Goal: Entertainment & Leisure: Consume media (video, audio)

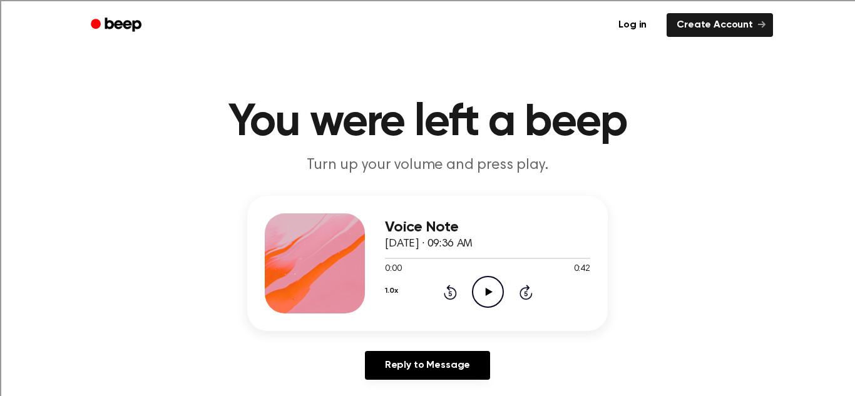
click at [488, 297] on icon "Play Audio" at bounding box center [488, 292] width 32 height 32
drag, startPoint x: 405, startPoint y: 260, endPoint x: 299, endPoint y: 255, distance: 106.5
click at [299, 255] on div "Voice Note [DATE] · 09:36 AM 0:08 0:42 Your browser does not support the [objec…" at bounding box center [427, 263] width 361 height 135
click at [481, 261] on div at bounding box center [487, 258] width 205 height 10
drag, startPoint x: 459, startPoint y: 257, endPoint x: 411, endPoint y: 257, distance: 48.8
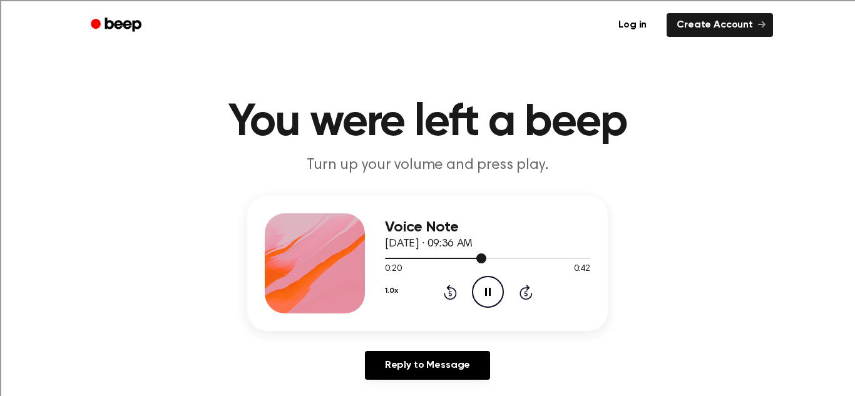
click at [411, 257] on div at bounding box center [487, 258] width 205 height 10
drag, startPoint x: 407, startPoint y: 257, endPoint x: 363, endPoint y: 252, distance: 44.1
click at [363, 252] on div "Voice Note [DATE] · 09:36 AM 0:07 0:42 Your browser does not support the [objec…" at bounding box center [427, 263] width 361 height 135
click at [391, 252] on div "Voice Note [DATE] · 09:36 AM" at bounding box center [487, 236] width 205 height 34
drag, startPoint x: 387, startPoint y: 256, endPoint x: 372, endPoint y: 251, distance: 15.8
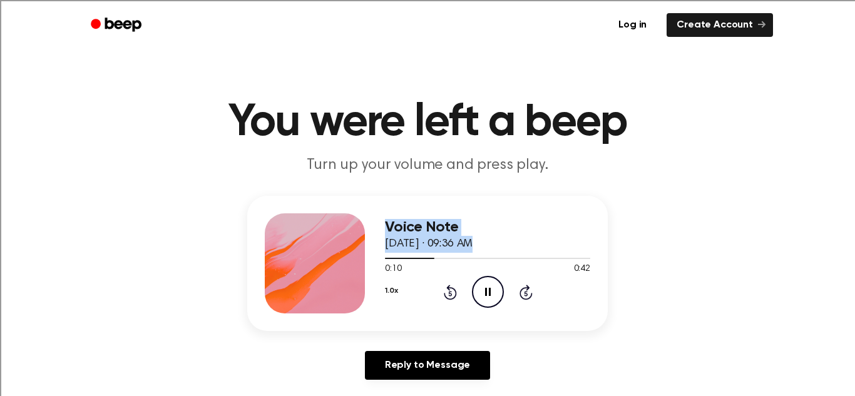
click at [372, 251] on div "Voice Note [DATE] · 09:36 AM 0:10 0:42 Your browser does not support the [objec…" at bounding box center [427, 263] width 361 height 135
click at [449, 294] on icon at bounding box center [449, 293] width 3 height 5
